Goal: Task Accomplishment & Management: Manage account settings

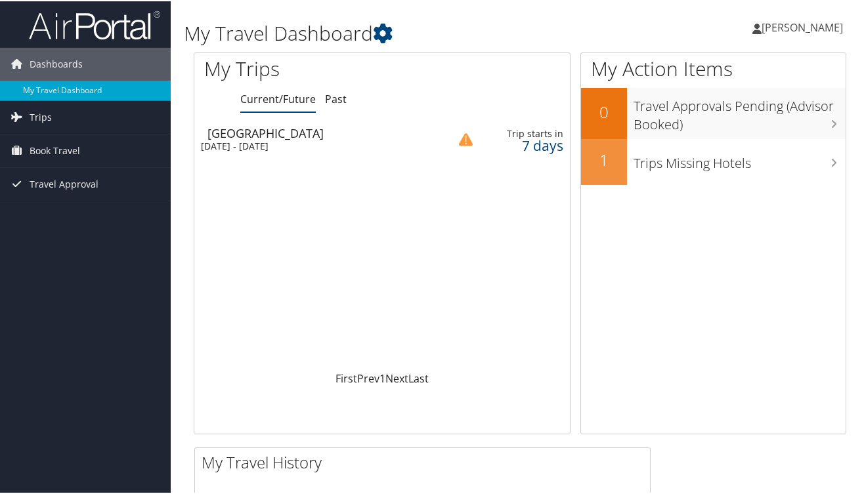
click at [268, 137] on div "[GEOGRAPHIC_DATA]" at bounding box center [322, 132] width 228 height 12
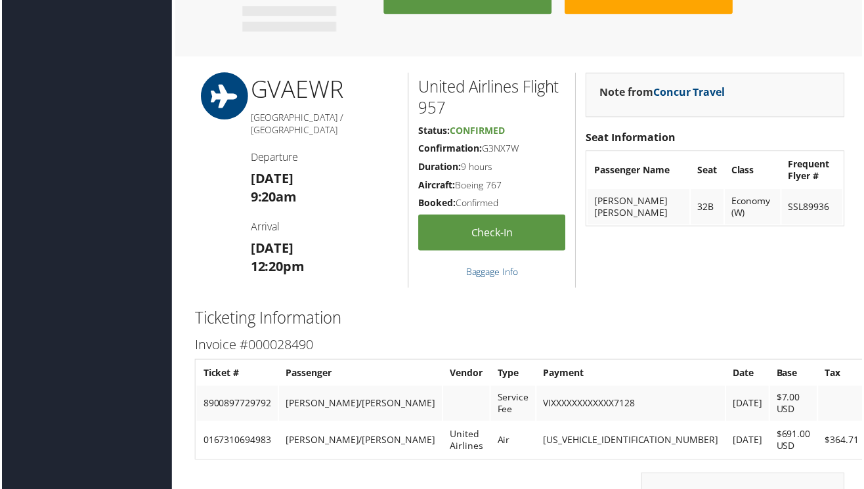
scroll to position [822, 0]
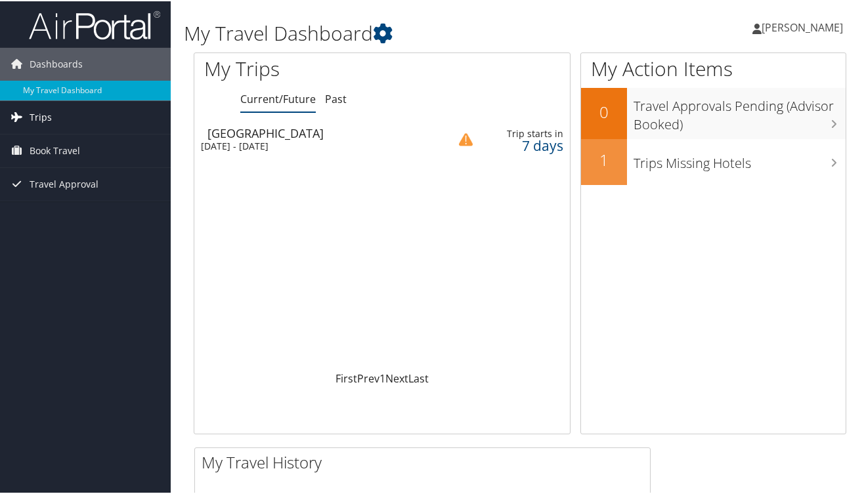
click at [30, 118] on span "Trips" at bounding box center [41, 116] width 22 height 33
click at [50, 209] on span "Book Travel" at bounding box center [55, 208] width 51 height 33
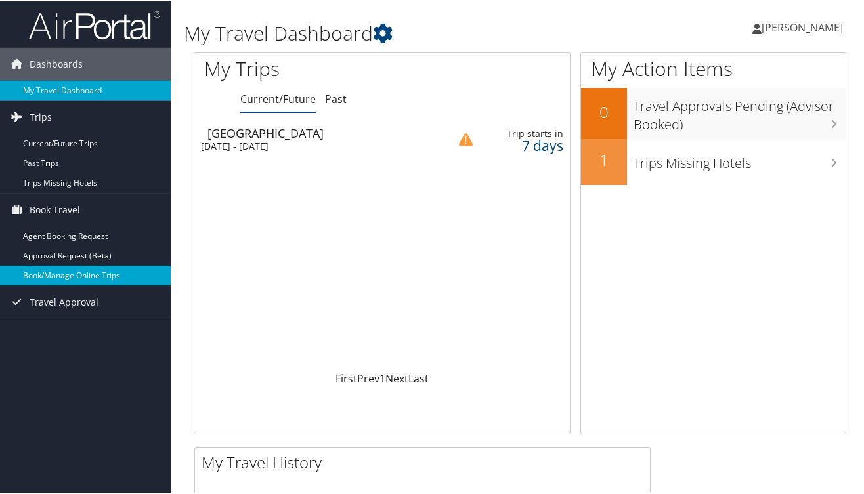
click at [133, 273] on link "Book/Manage Online Trips" at bounding box center [85, 275] width 171 height 20
